Goal: Information Seeking & Learning: Check status

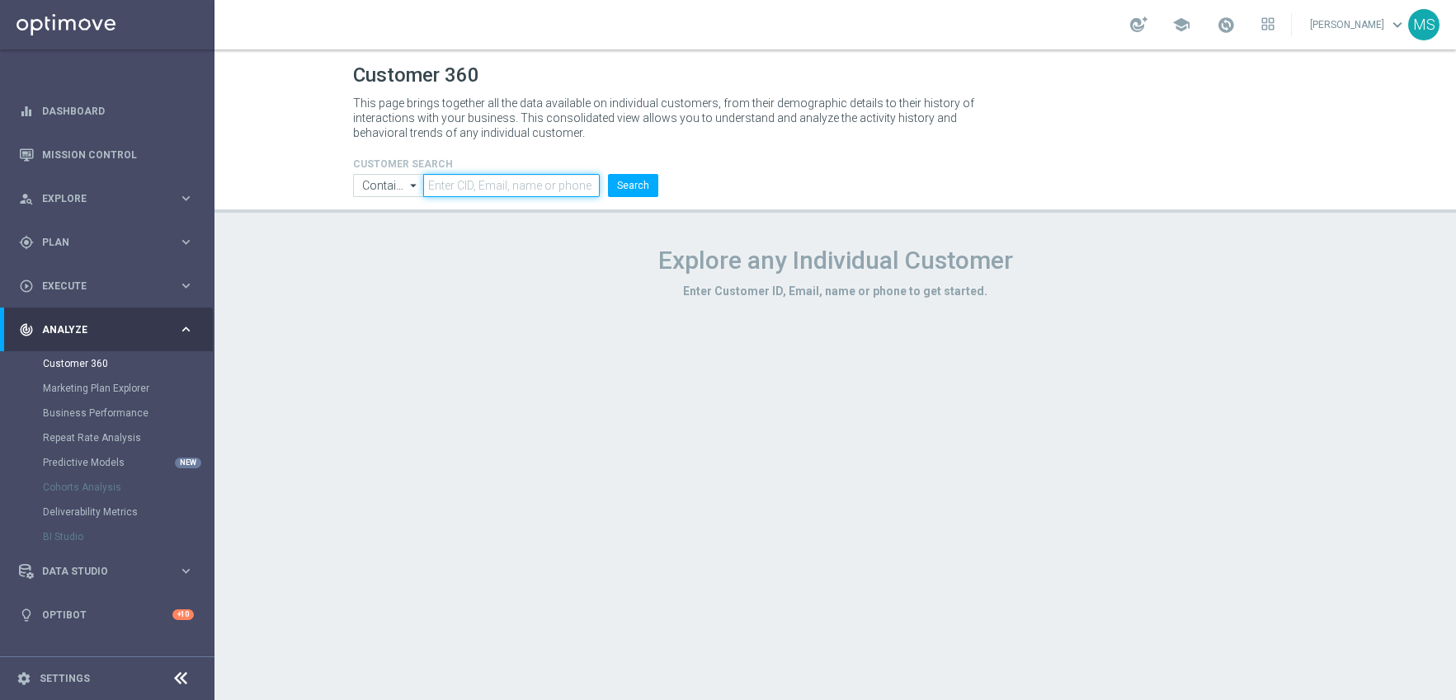
click at [478, 183] on input "text" at bounding box center [511, 185] width 176 height 23
click at [456, 181] on input "text" at bounding box center [511, 185] width 176 height 23
paste input "2551299"
type input "2551299"
click at [608, 174] on button "Search" at bounding box center [633, 185] width 50 height 23
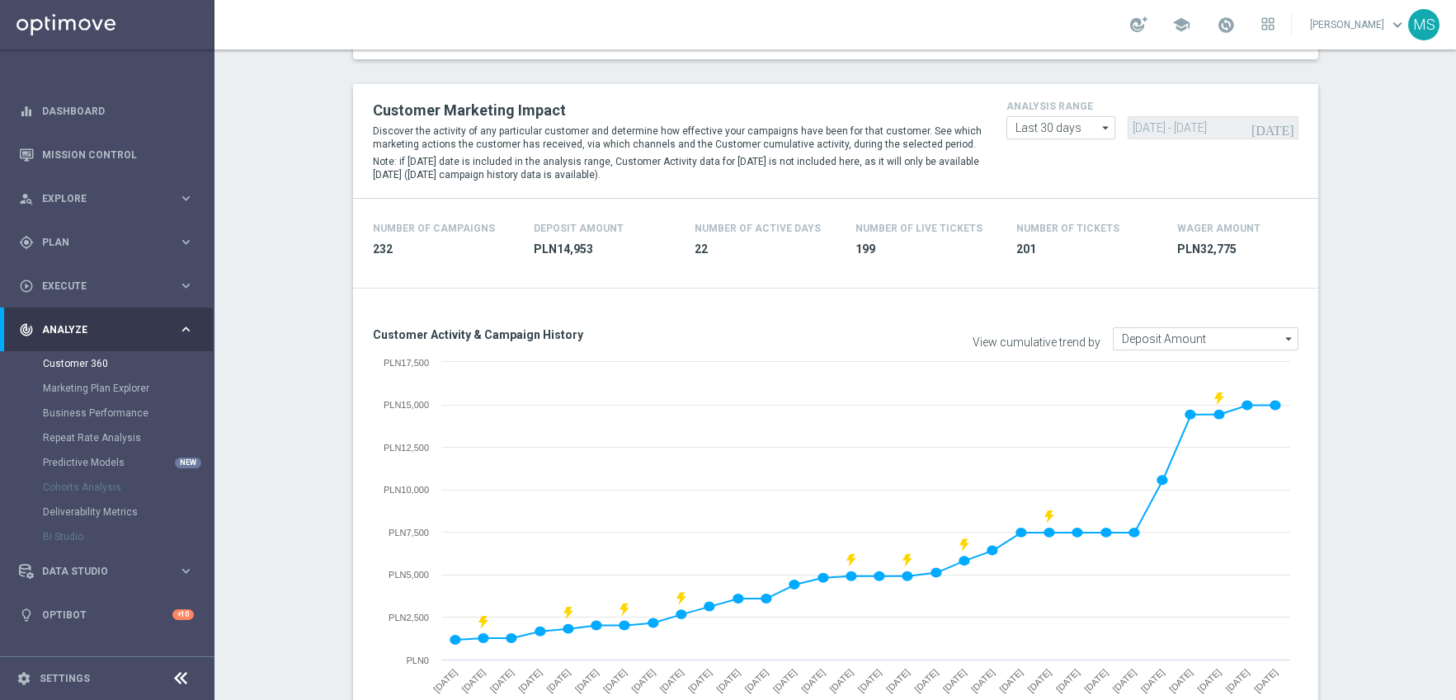
scroll to position [106, 0]
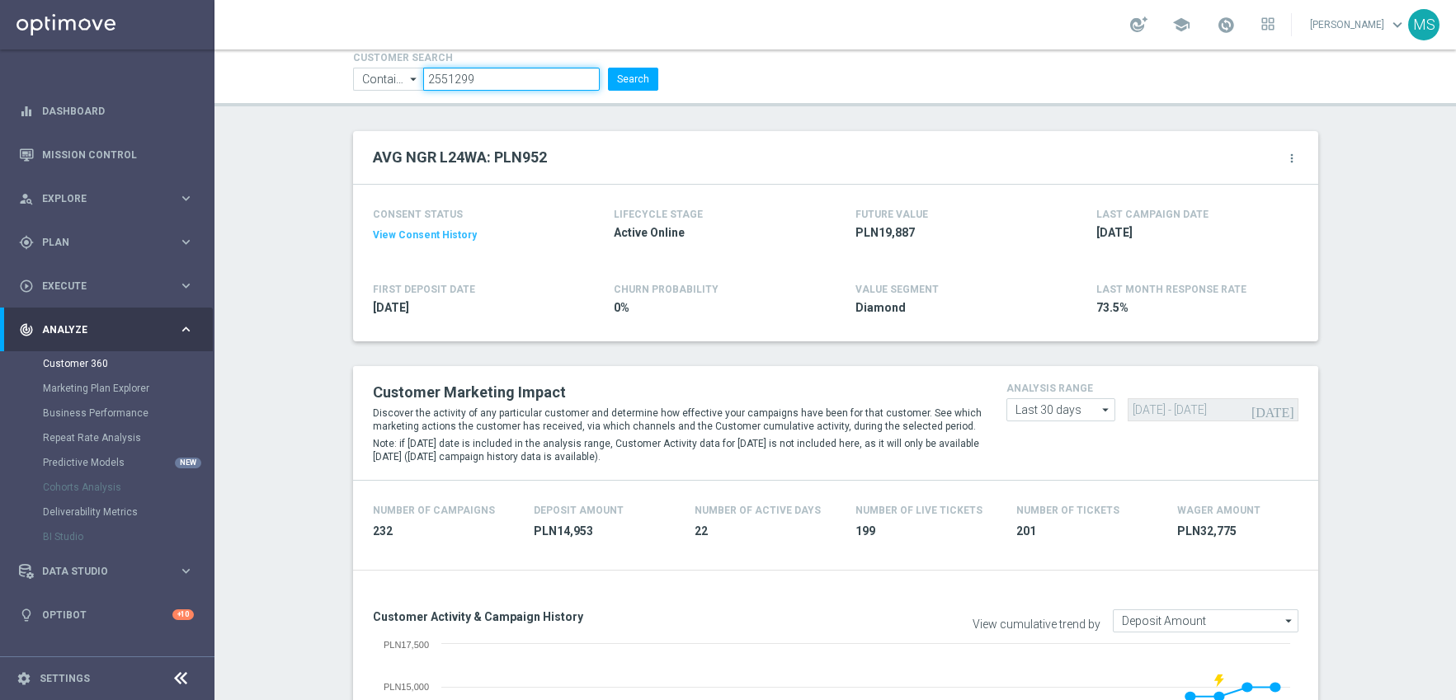
drag, startPoint x: 486, startPoint y: 81, endPoint x: 389, endPoint y: 82, distance: 96.5
click at [389, 82] on ul "Contains Contains arrow_drop_down Show Selected 0 of NaN Contains Equals" at bounding box center [505, 79] width 313 height 23
